Goal: Communication & Community: Answer question/provide support

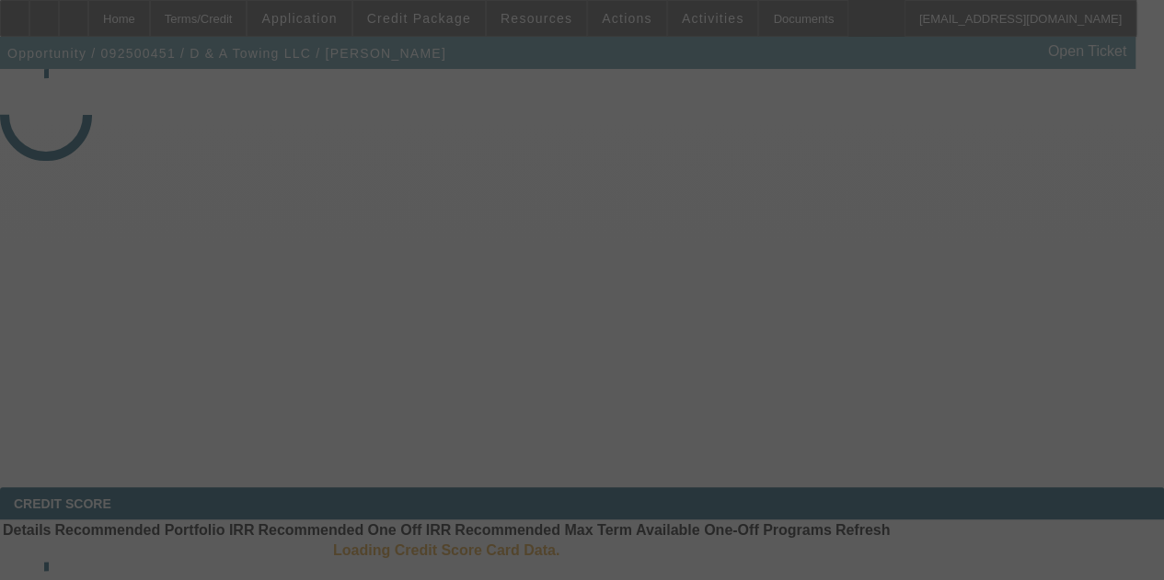
select select "3"
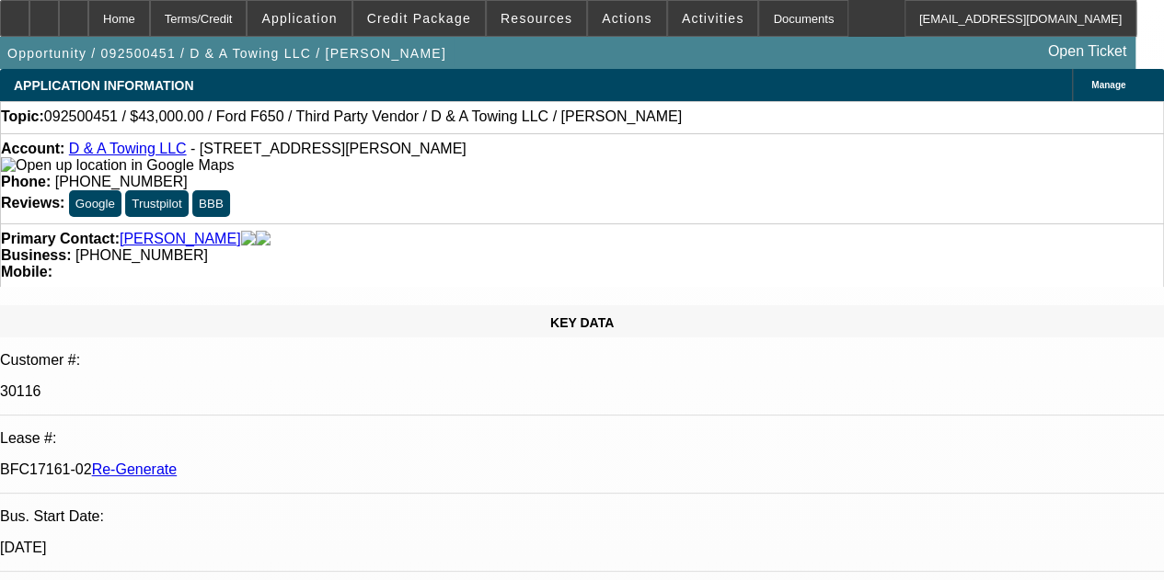
select select "0"
select select "3"
select select "0.15"
select select "16"
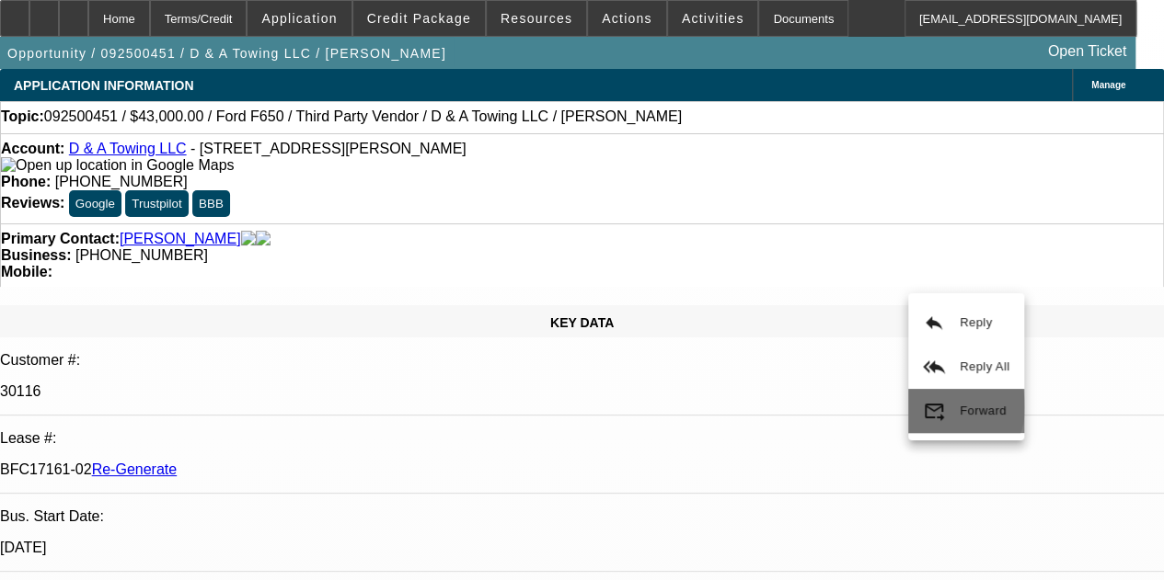
click at [946, 406] on button "forward_to_inbox Forward" at bounding box center [966, 411] width 116 height 44
